Goal: Use online tool/utility

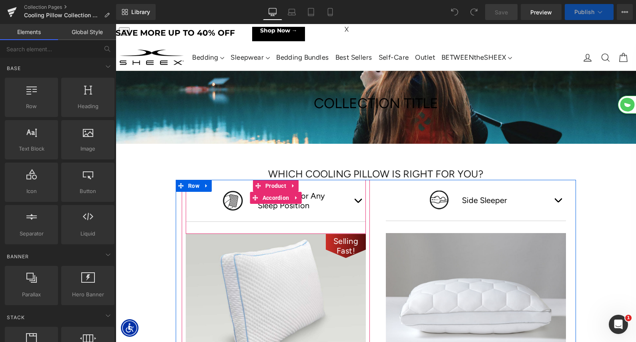
click at [360, 201] on button "button" at bounding box center [358, 201] width 16 height 42
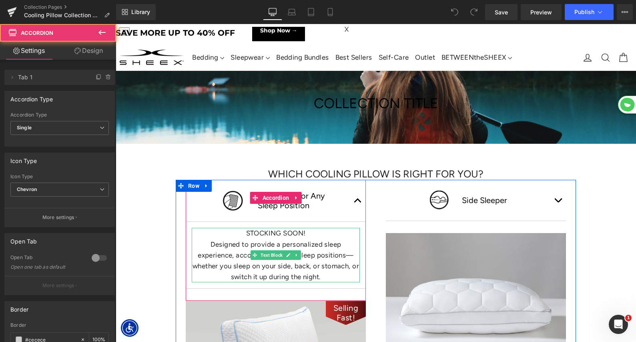
click at [282, 230] on div at bounding box center [276, 229] width 168 height 2
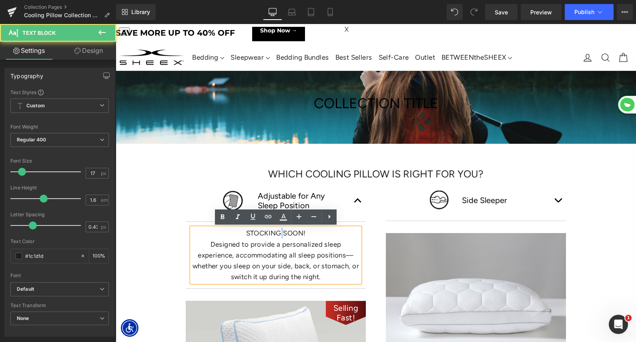
click at [282, 230] on p "STOCKING SOON! Designed to provide a personalized sleep experience, accommodati…" at bounding box center [276, 255] width 168 height 54
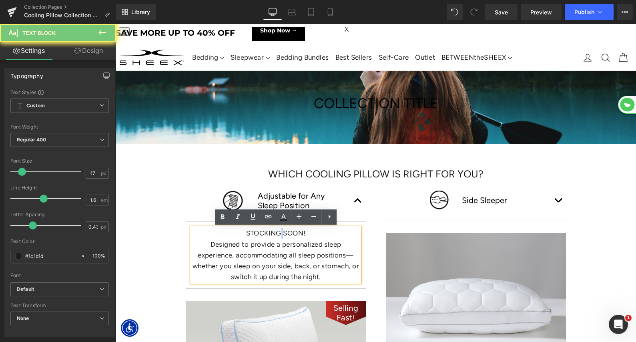
click at [282, 230] on p "STOCKING SOON! Designed to provide a personalized sleep experience, accommodati…" at bounding box center [276, 255] width 168 height 54
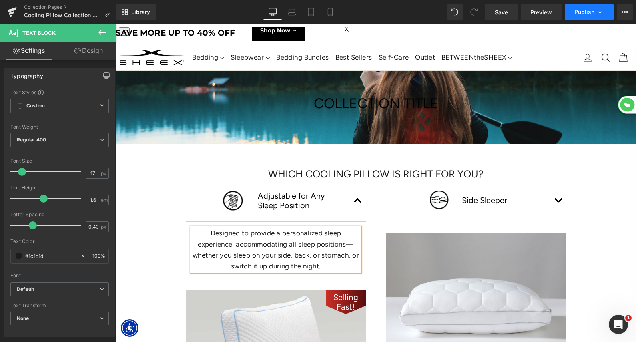
click at [573, 12] on button "Publish" at bounding box center [589, 12] width 49 height 16
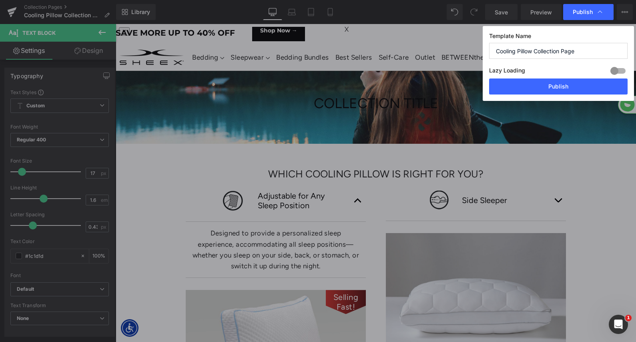
click at [544, 76] on div "Lazy Loading Build Upgrade plan to unlock" at bounding box center [558, 71] width 138 height 13
click at [544, 83] on button "Publish" at bounding box center [558, 86] width 138 height 16
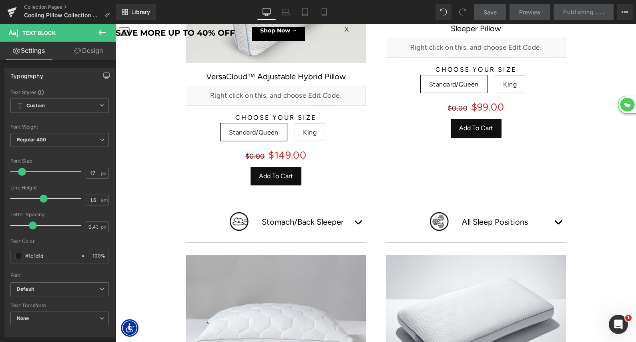
scroll to position [385, 0]
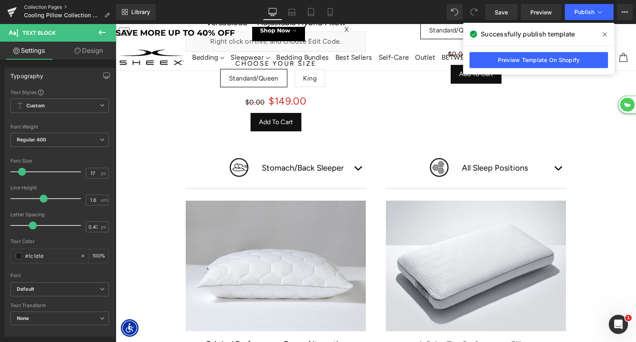
click at [48, 4] on link "Collection Pages" at bounding box center [70, 7] width 92 height 6
